Goal: Information Seeking & Learning: Learn about a topic

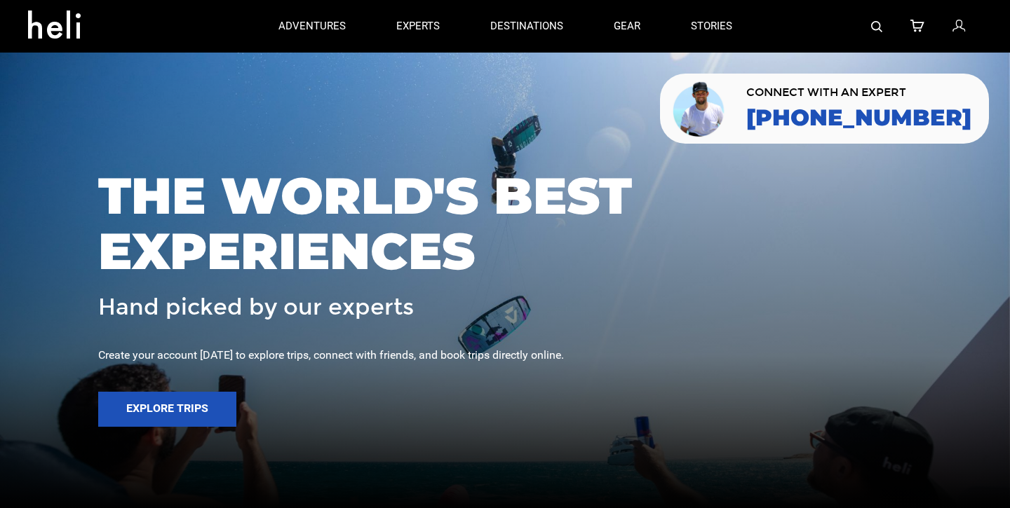
click at [883, 26] on div at bounding box center [869, 26] width 225 height 53
click at [878, 27] on img at bounding box center [876, 26] width 11 height 11
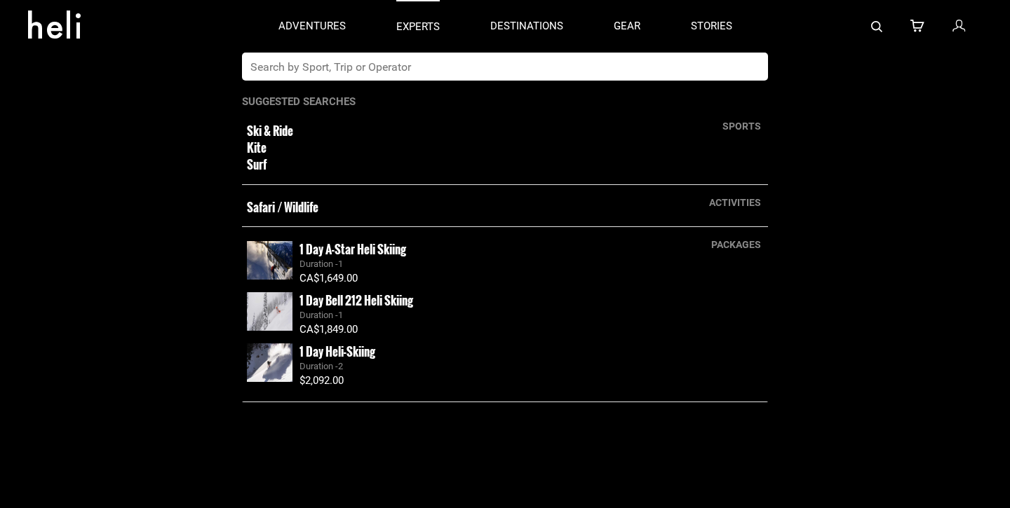
click at [424, 28] on p "experts" at bounding box center [417, 27] width 43 height 15
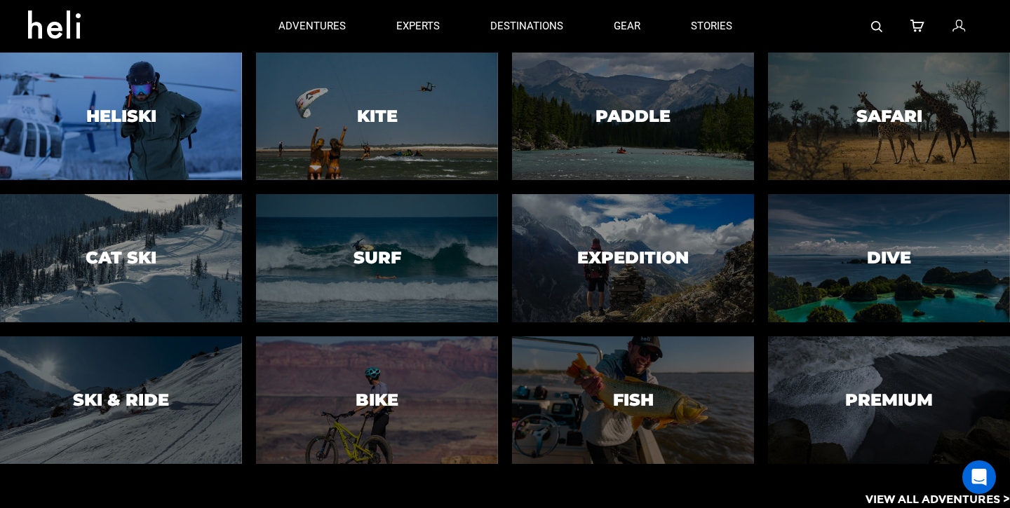
click at [191, 143] on div at bounding box center [121, 116] width 247 height 130
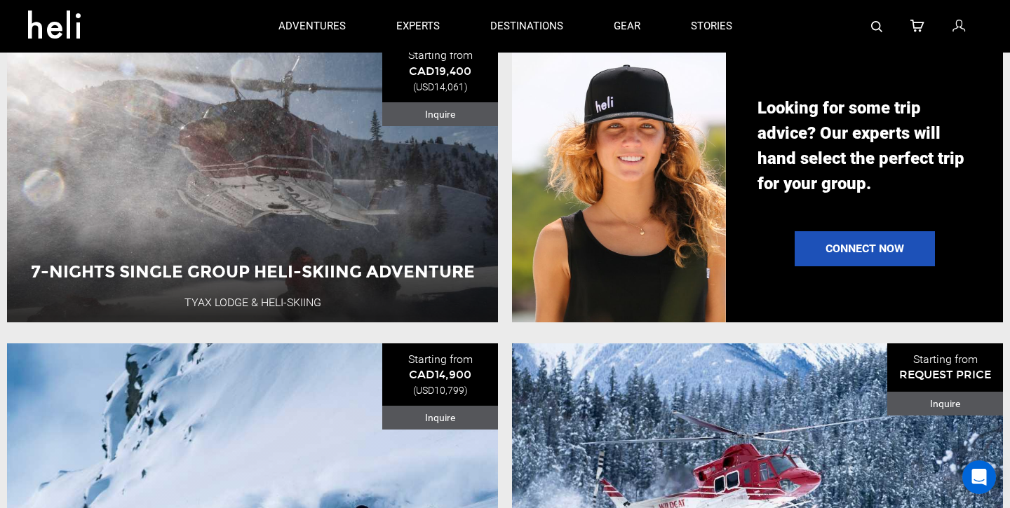
scroll to position [1300, 0]
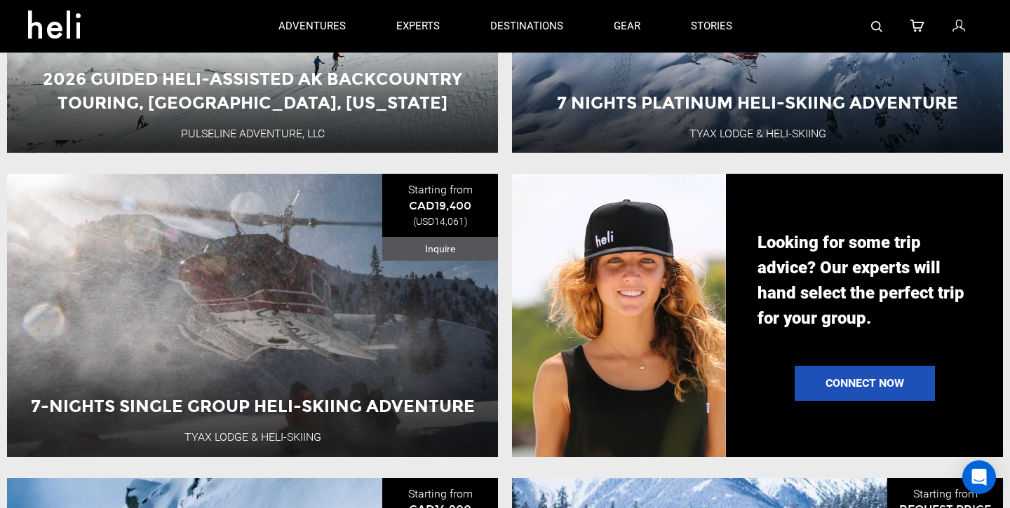
click at [874, 24] on img at bounding box center [876, 26] width 11 height 11
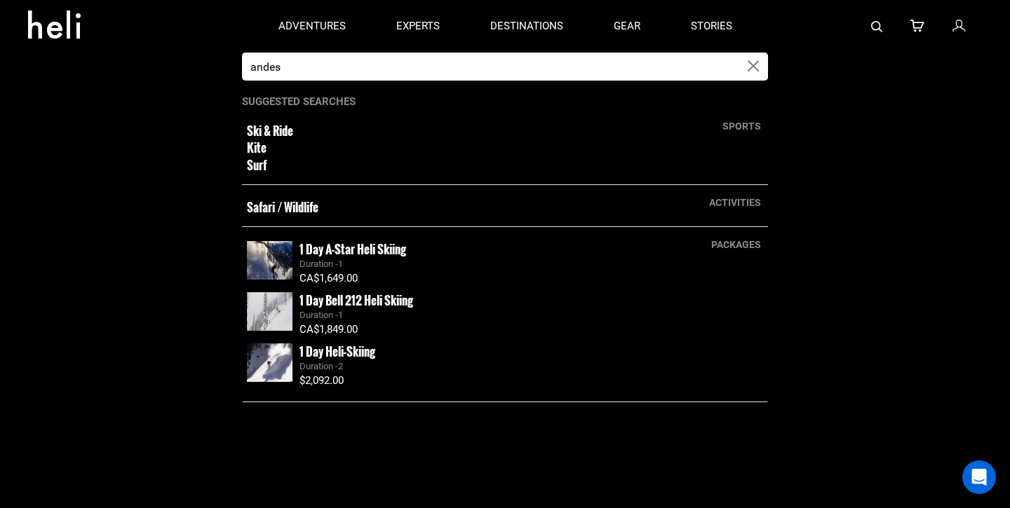
type input "andes"
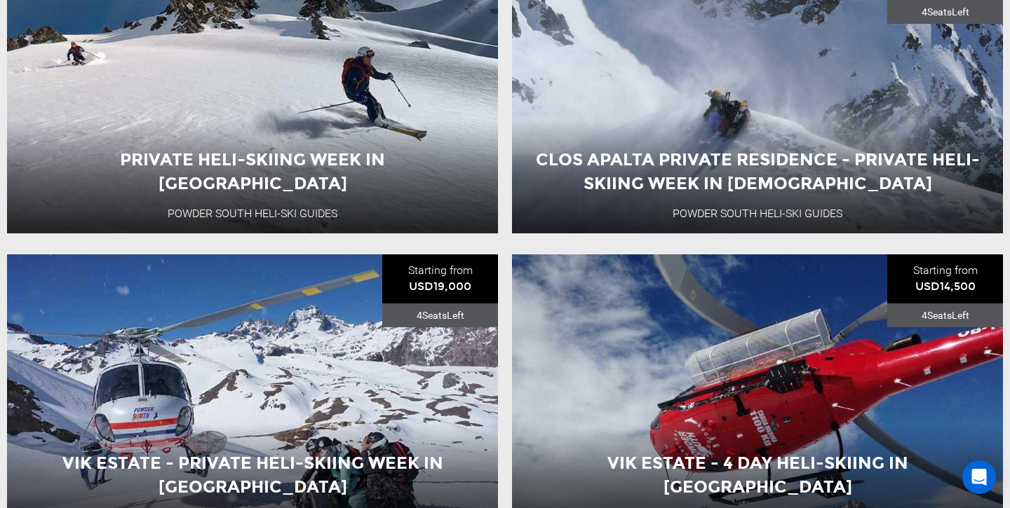
scroll to position [3094, 0]
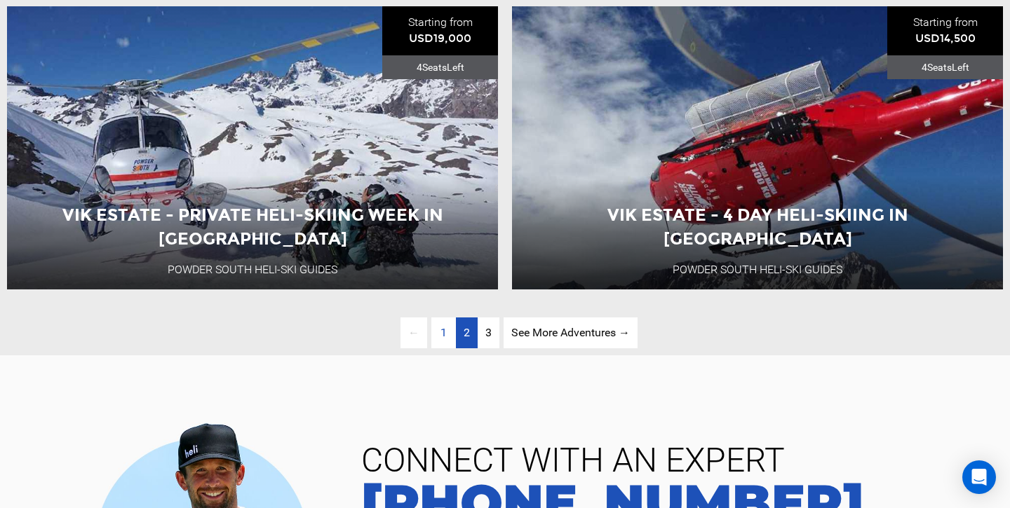
click at [469, 338] on link "page 2" at bounding box center [467, 334] width 22 height 32
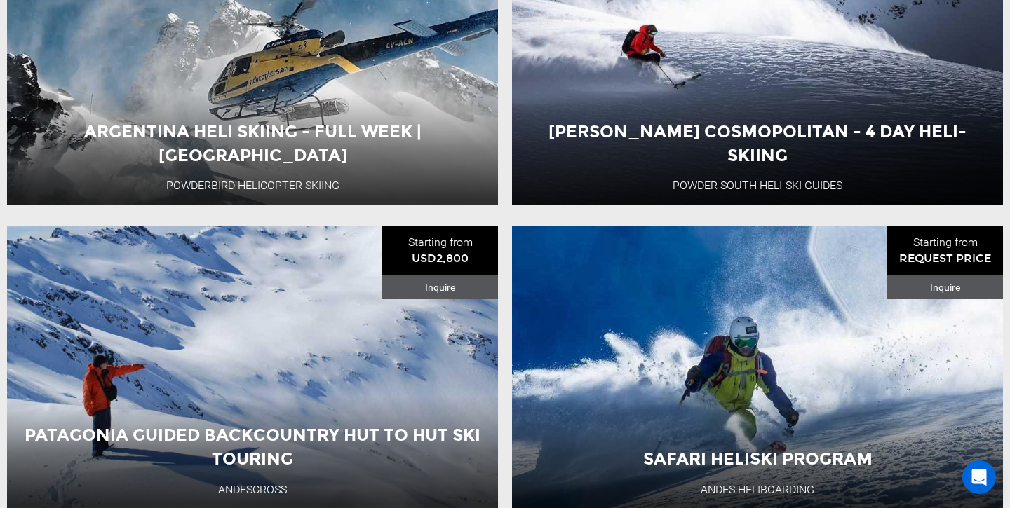
scroll to position [3103, 0]
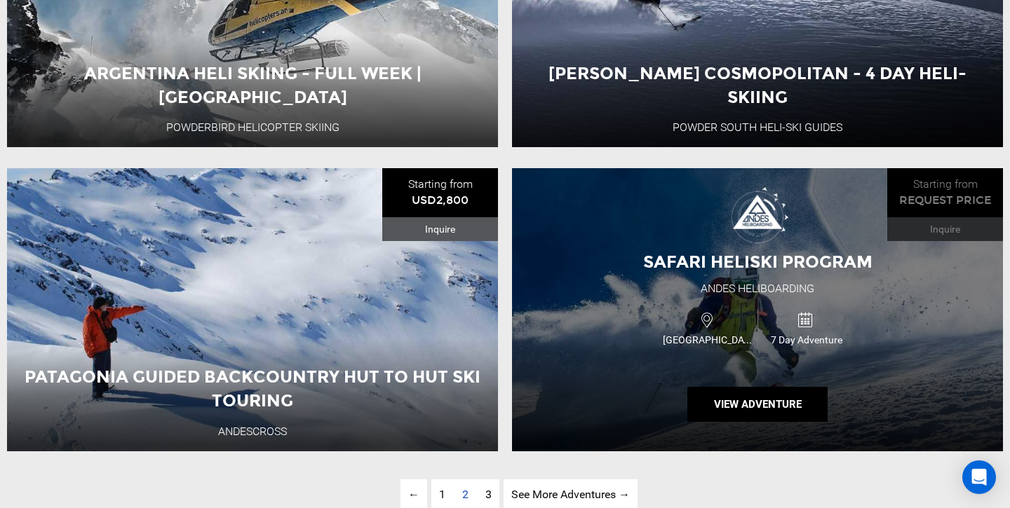
click at [754, 288] on div "Andes Heliboarding" at bounding box center [758, 289] width 114 height 16
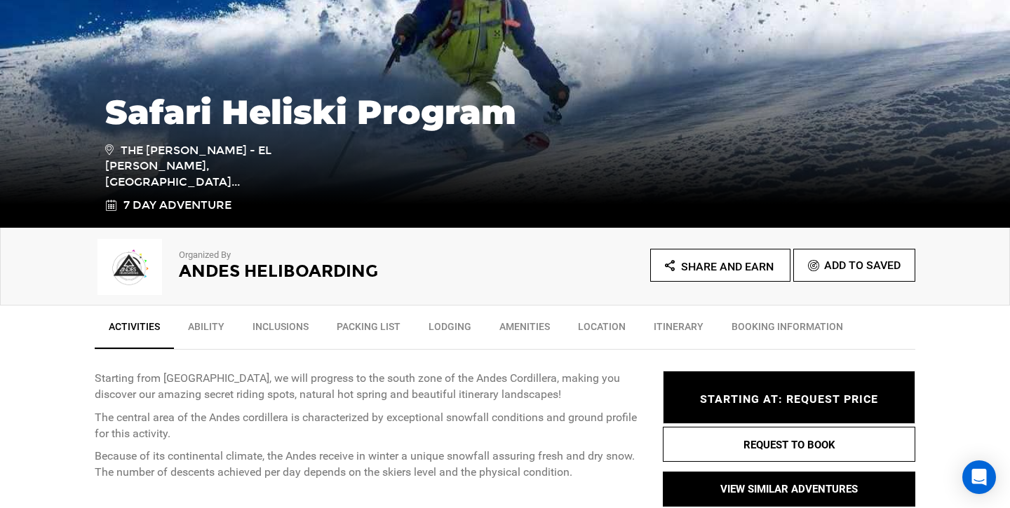
scroll to position [254, 0]
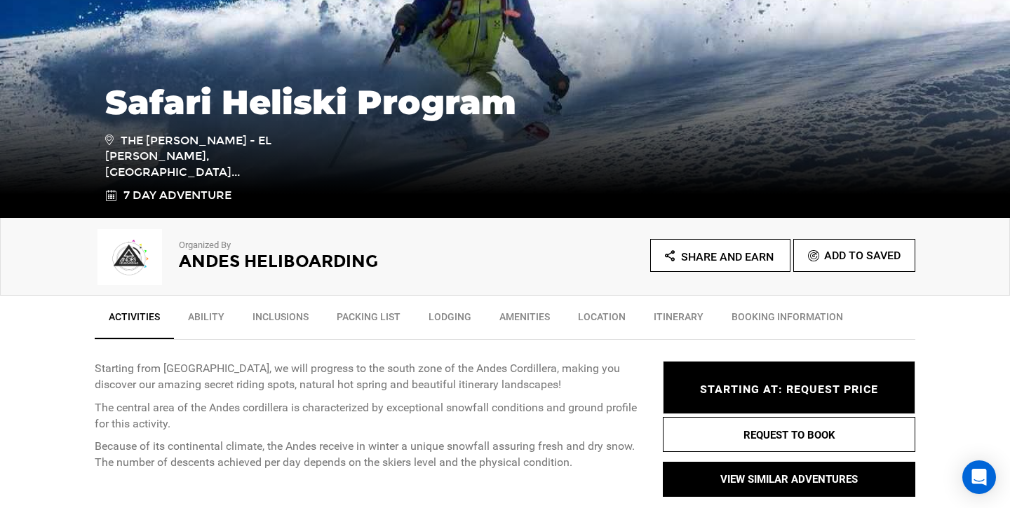
click at [227, 260] on h2 "Andes Heliboarding" at bounding box center [323, 261] width 288 height 18
